Goal: Check status: Check status

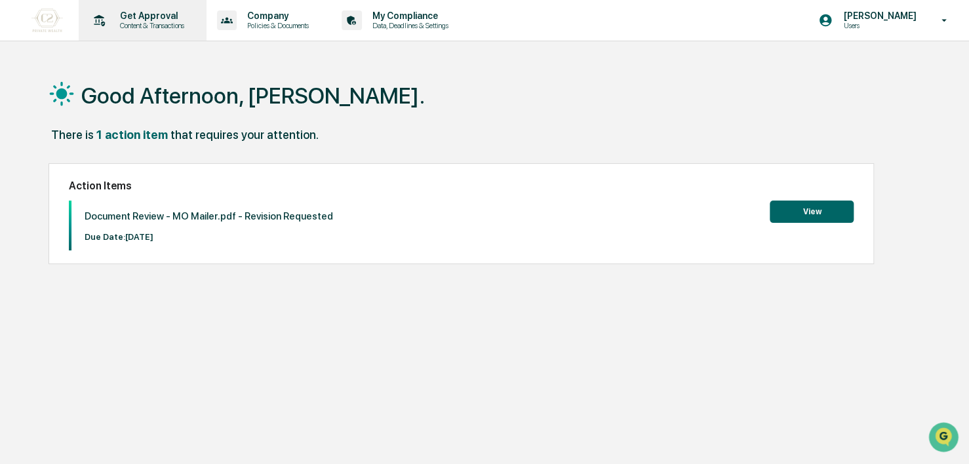
click at [156, 13] on p "Get Approval" at bounding box center [150, 15] width 81 height 10
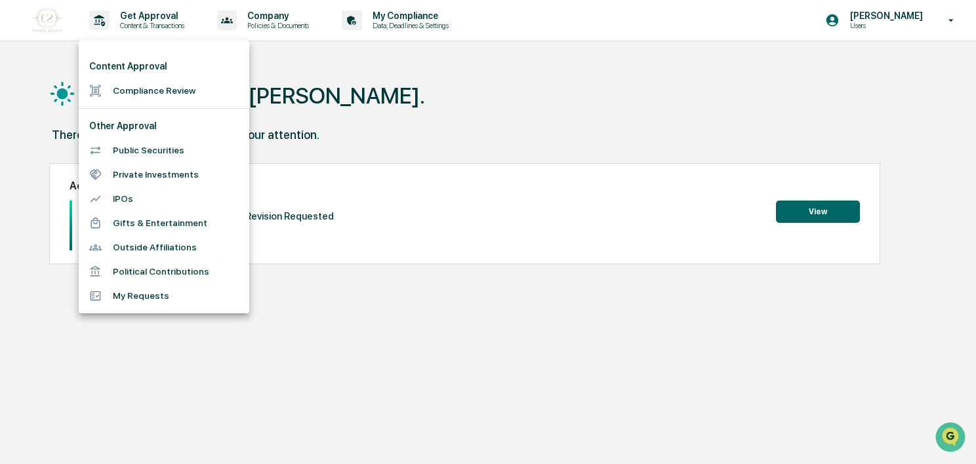
click at [43, 21] on div at bounding box center [488, 232] width 976 height 464
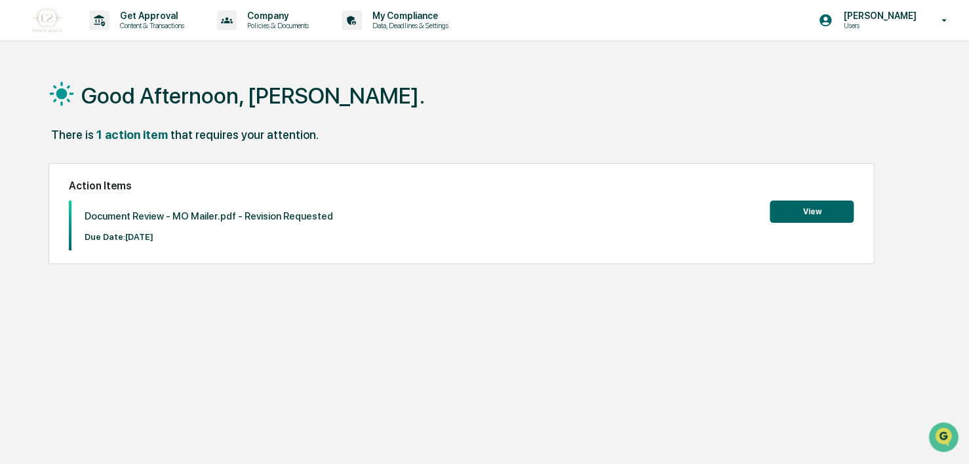
click at [64, 20] on link at bounding box center [54, 20] width 47 height 41
click at [359, 138] on button "View" at bounding box center [812, 212] width 84 height 22
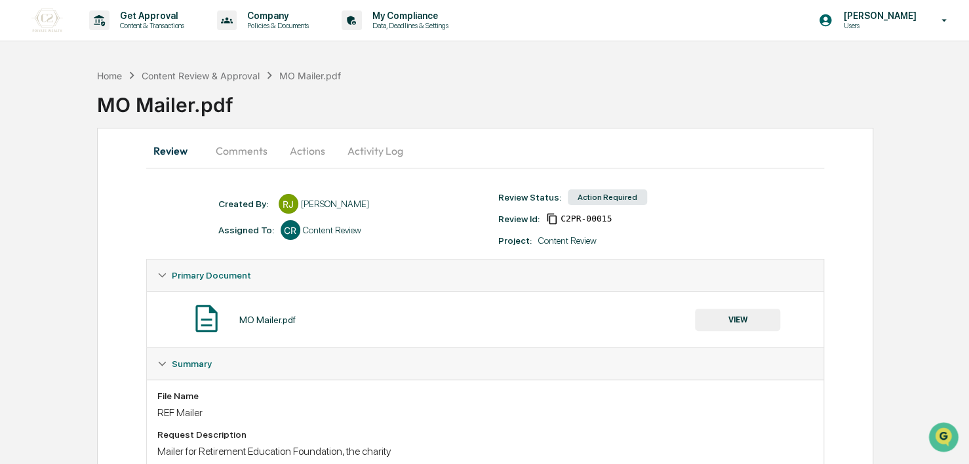
click at [245, 138] on button "Comments" at bounding box center [241, 150] width 73 height 31
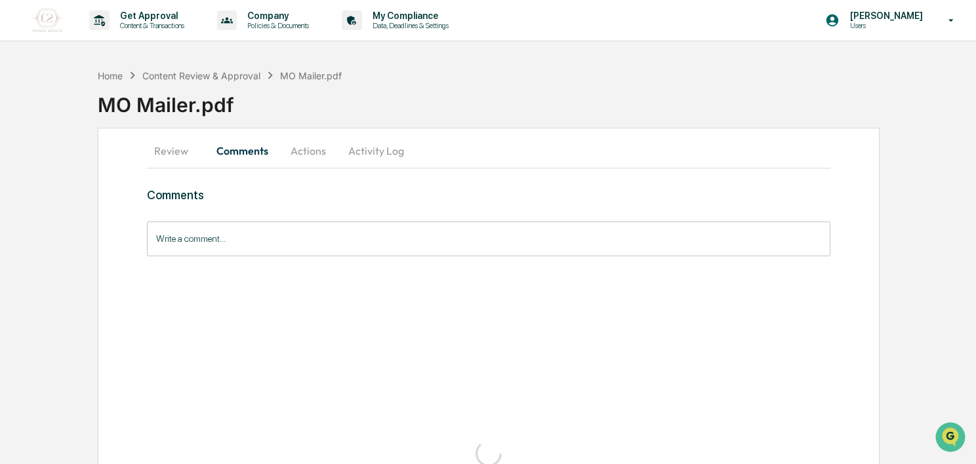
click at [295, 138] on button "Actions" at bounding box center [308, 150] width 59 height 31
